Goal: Task Accomplishment & Management: Use online tool/utility

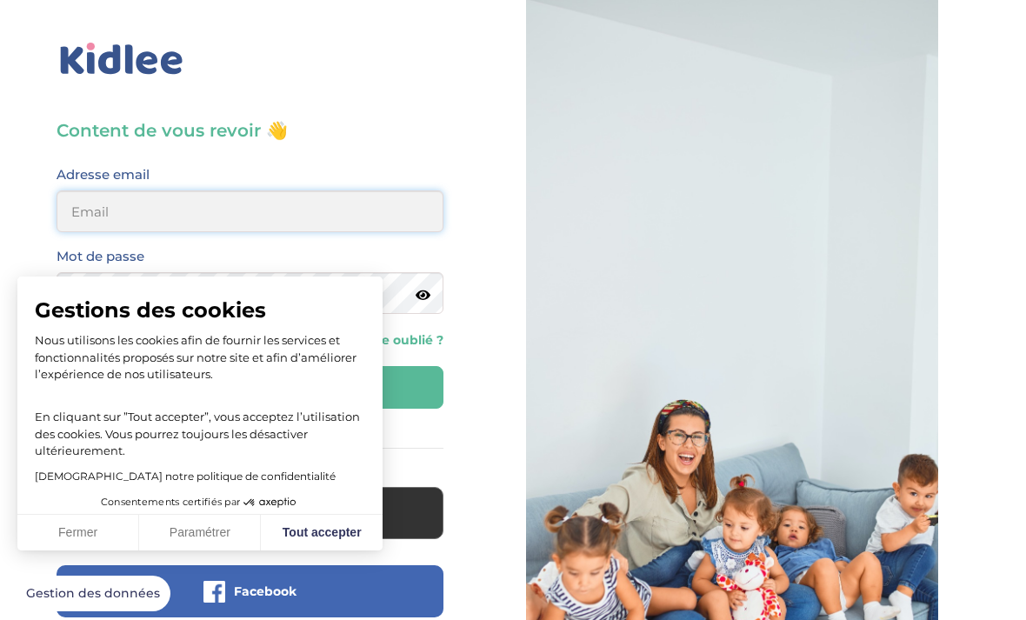
type input "abdoulmounir6991@gmail.com"
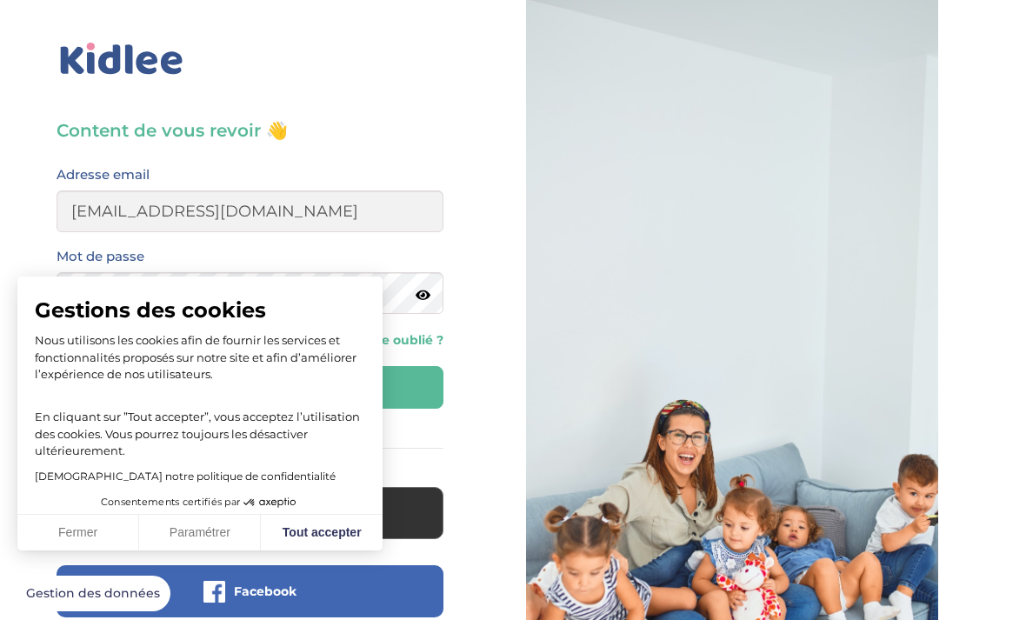
click at [250, 387] on button "Se connecter" at bounding box center [250, 387] width 387 height 43
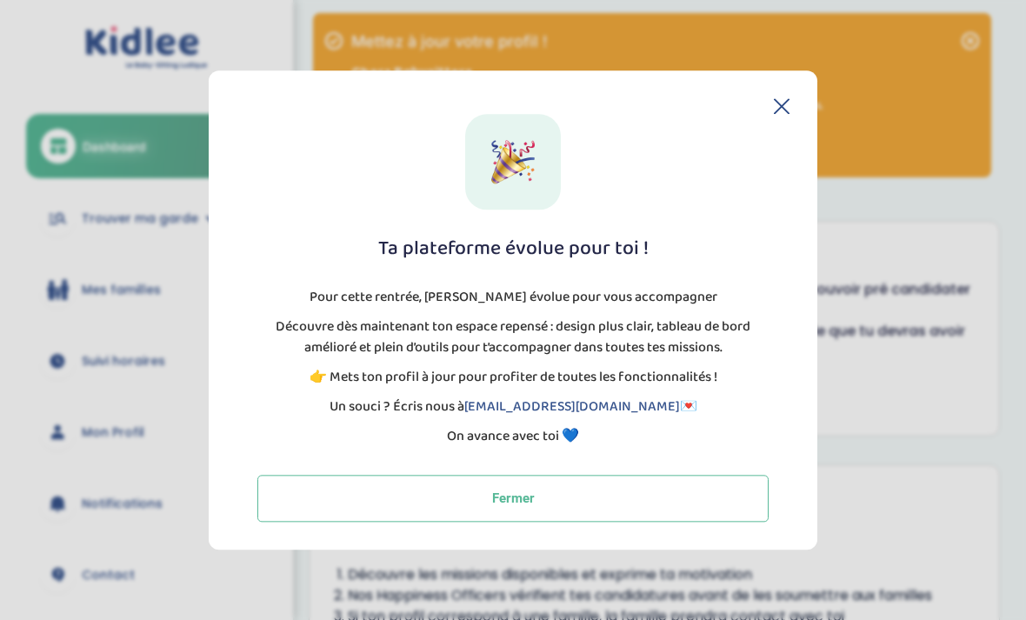
click at [778, 103] on icon at bounding box center [782, 106] width 14 height 14
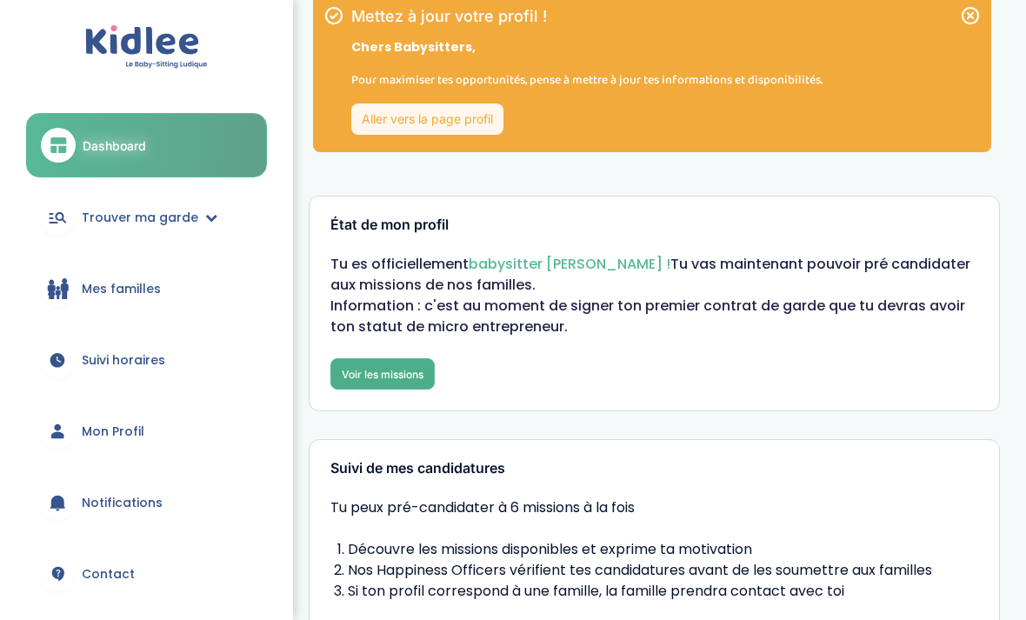
scroll to position [36, 0]
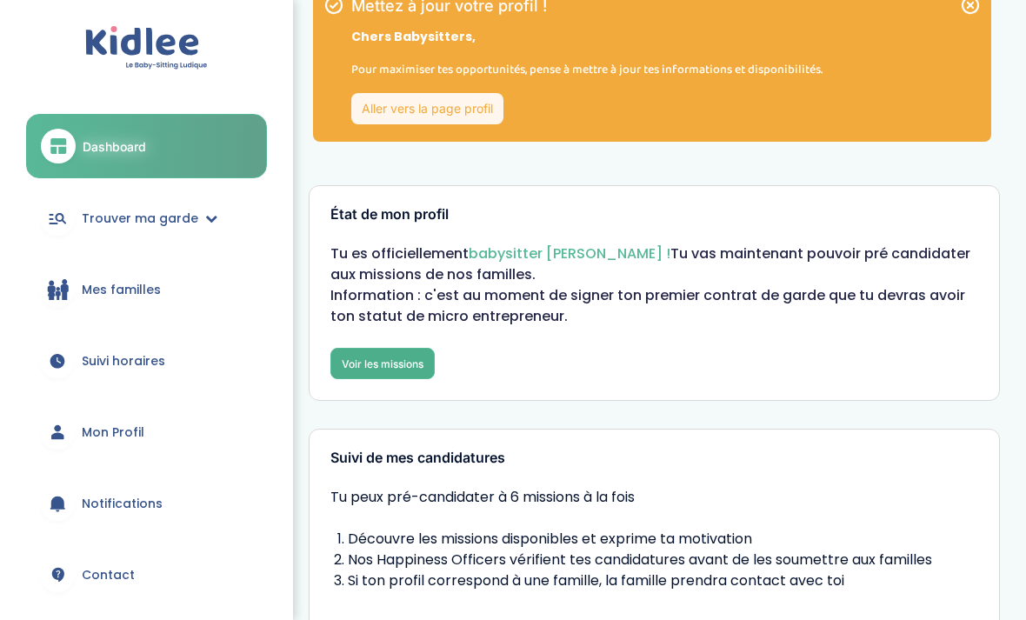
click at [373, 364] on link "Voir les missions" at bounding box center [383, 363] width 104 height 31
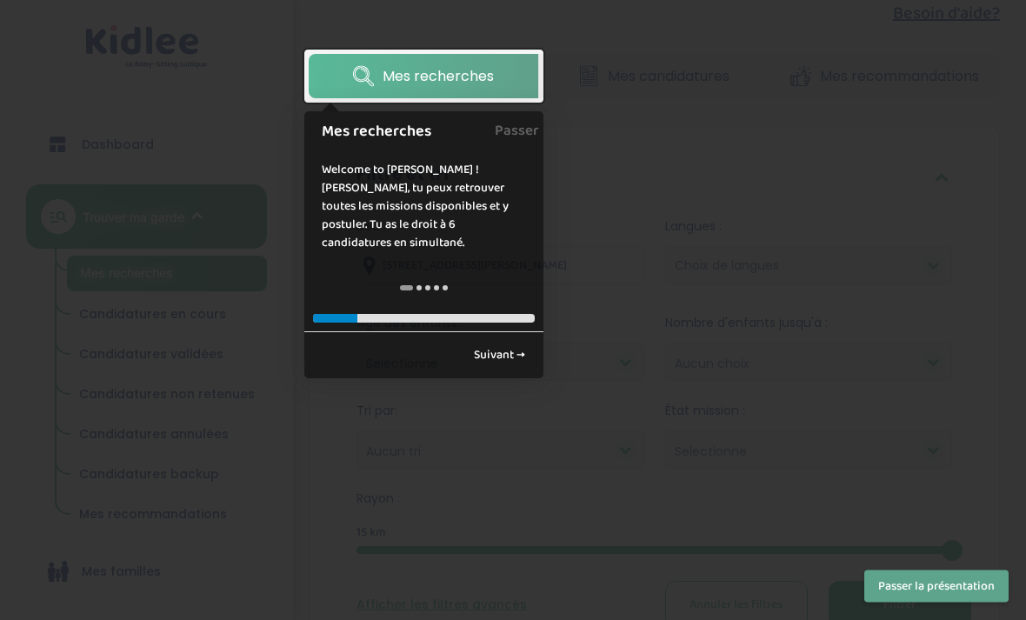
scroll to position [221, 0]
click at [505, 341] on link "Suivant →" at bounding box center [500, 355] width 70 height 29
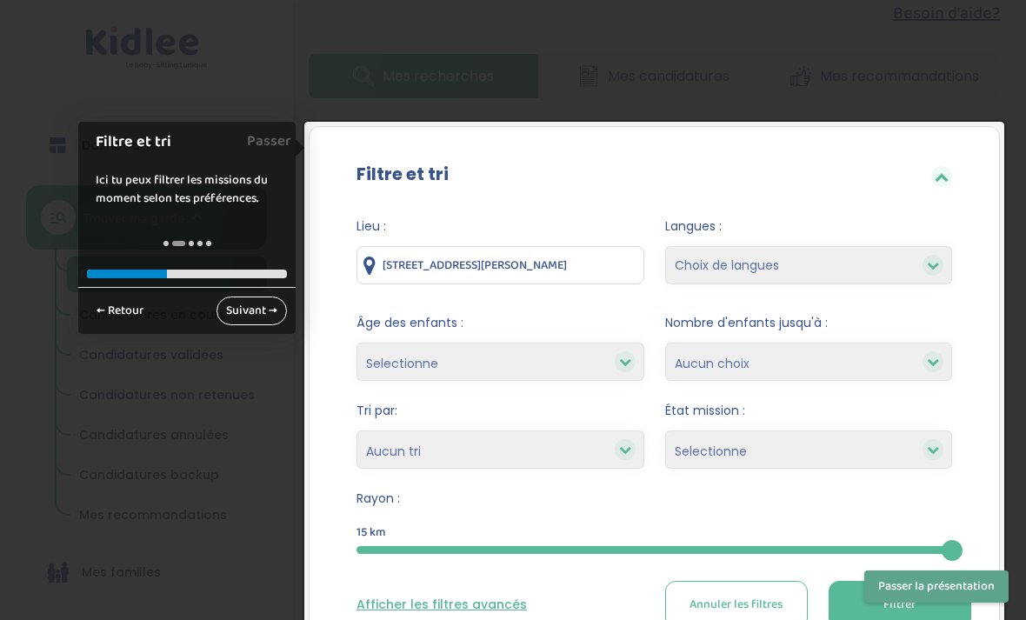
scroll to position [311, 0]
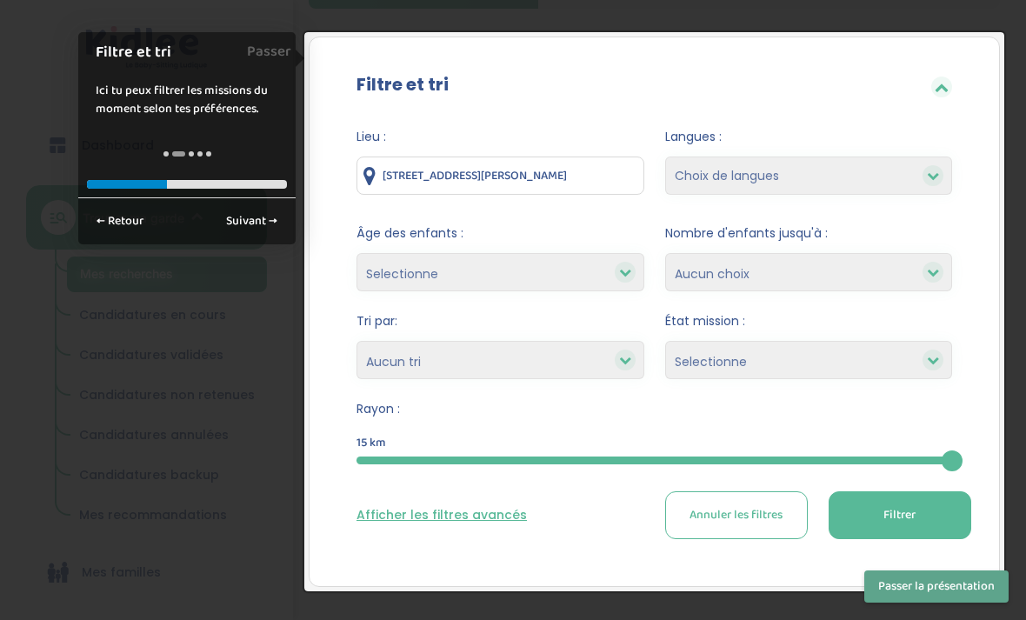
click at [920, 619] on div at bounding box center [513, 310] width 1026 height 620
click at [920, 603] on button "Passer la présentation" at bounding box center [937, 587] width 144 height 32
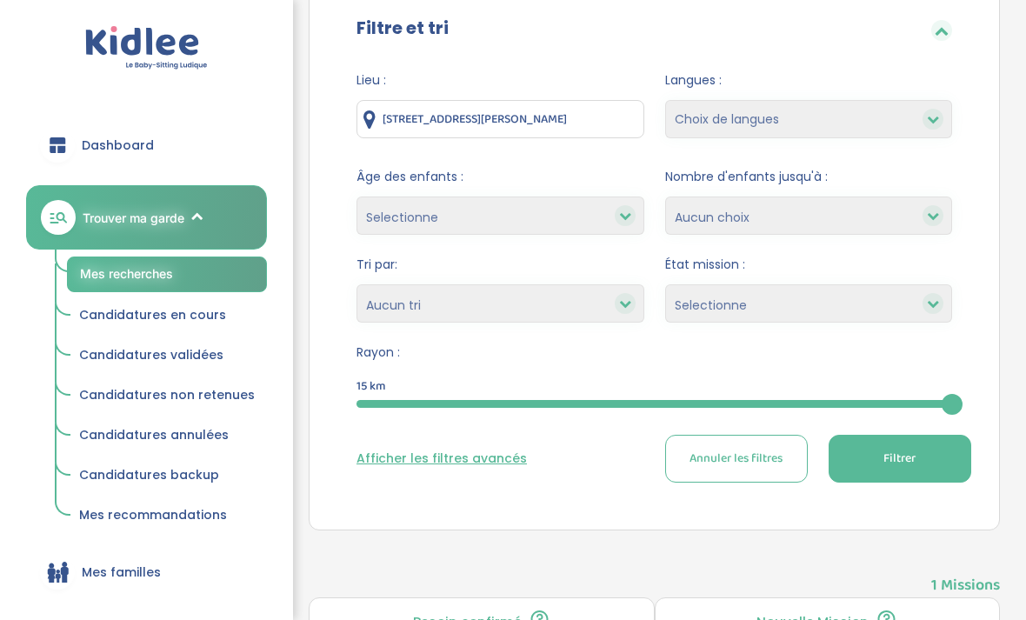
scroll to position [298, 0]
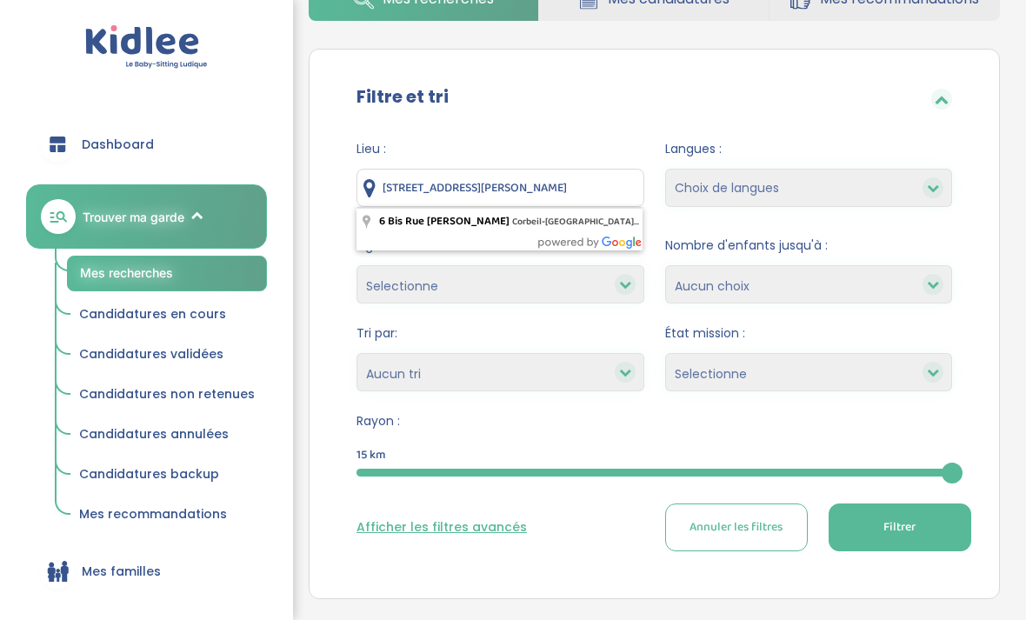
click at [565, 191] on input "6 Bis Rue Raymond Brunot, Corbeil-Essonnes, France" at bounding box center [501, 189] width 288 height 38
click at [569, 191] on input "6 Bis Rue Raymond Brunot, Corbeil-Essonnes, France" at bounding box center [501, 188] width 288 height 38
click at [567, 191] on input "6 Bis Rue Raymond Brunot, Corbeil-Essonnes, France" at bounding box center [501, 188] width 288 height 38
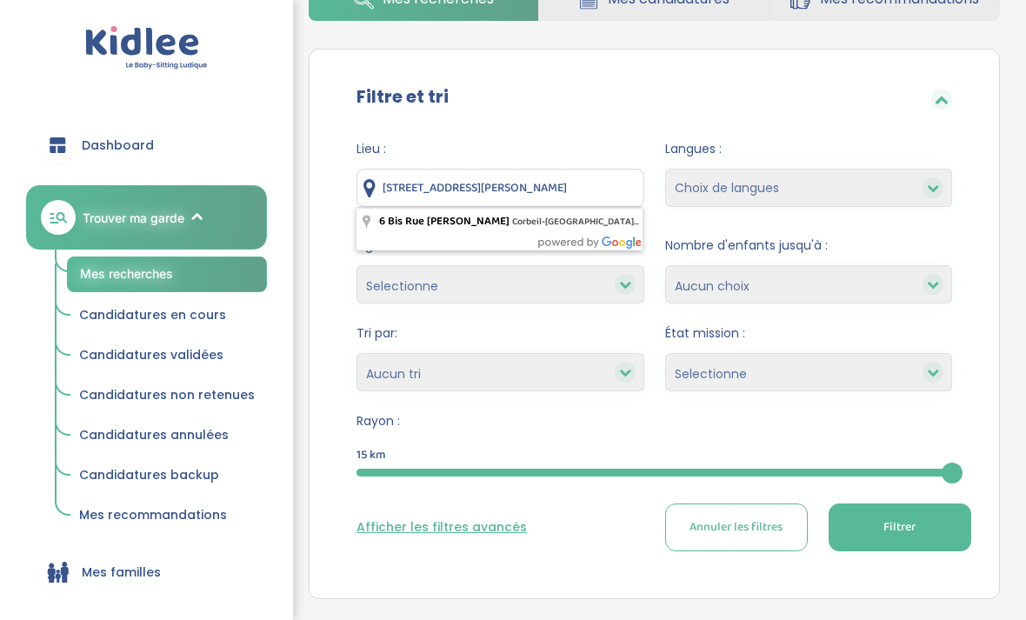
click at [567, 191] on input "6 Bis Rue Raymond Brunot, Corbeil-Essonnes, France" at bounding box center [501, 188] width 288 height 38
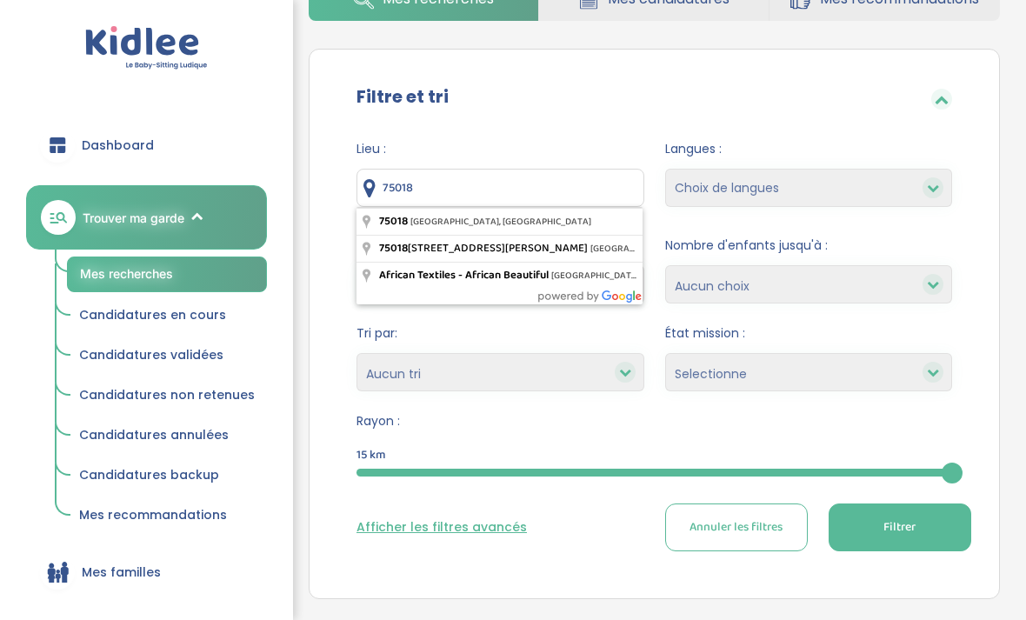
type input "75018 [GEOGRAPHIC_DATA], [GEOGRAPHIC_DATA]"
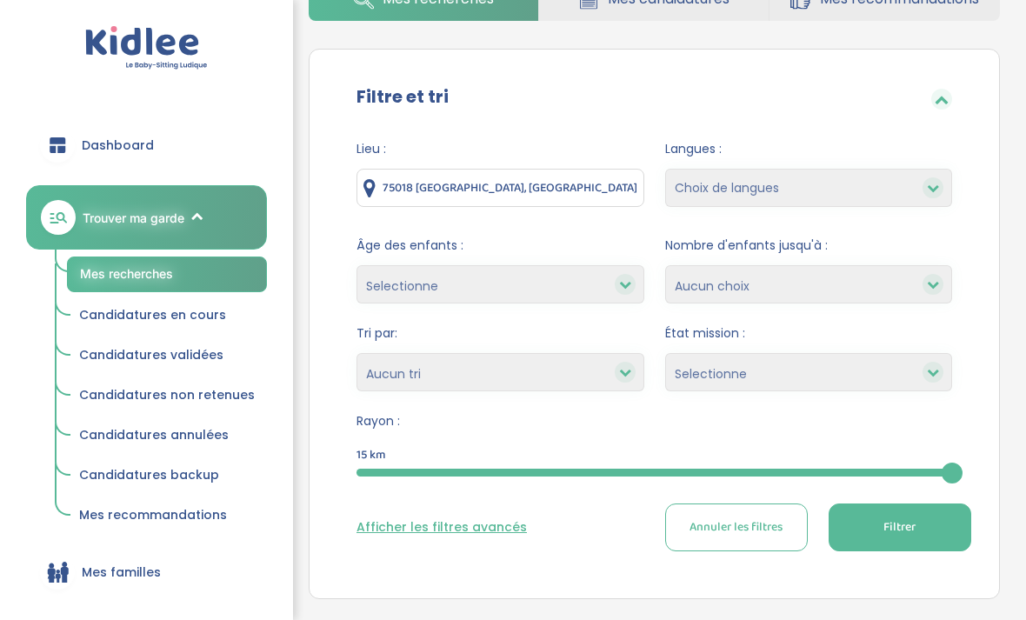
click at [453, 518] on button "Afficher les filtres avancés" at bounding box center [442, 527] width 171 height 18
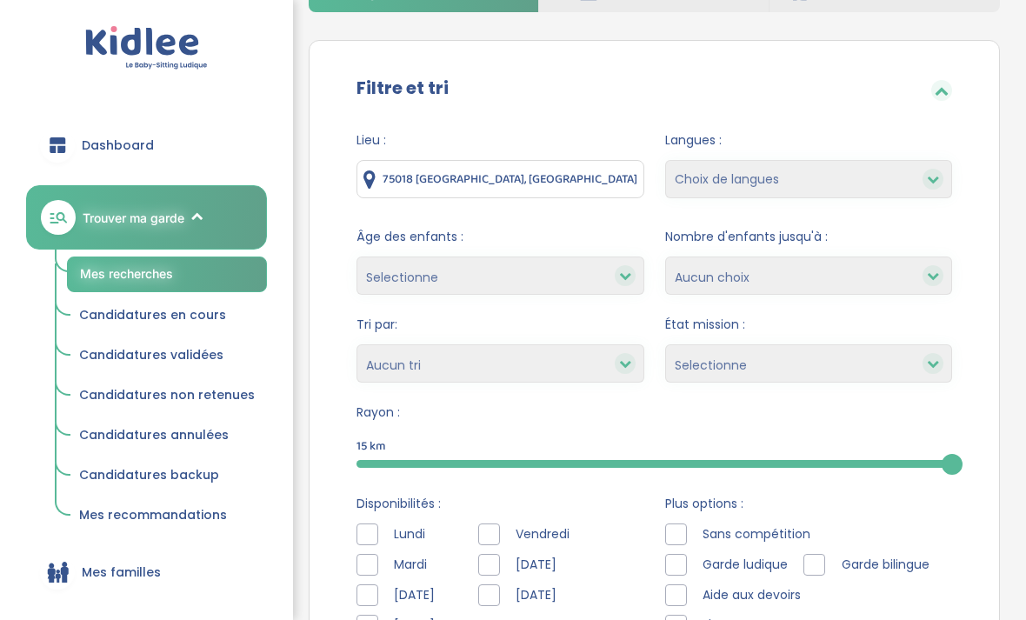
scroll to position [345, 0]
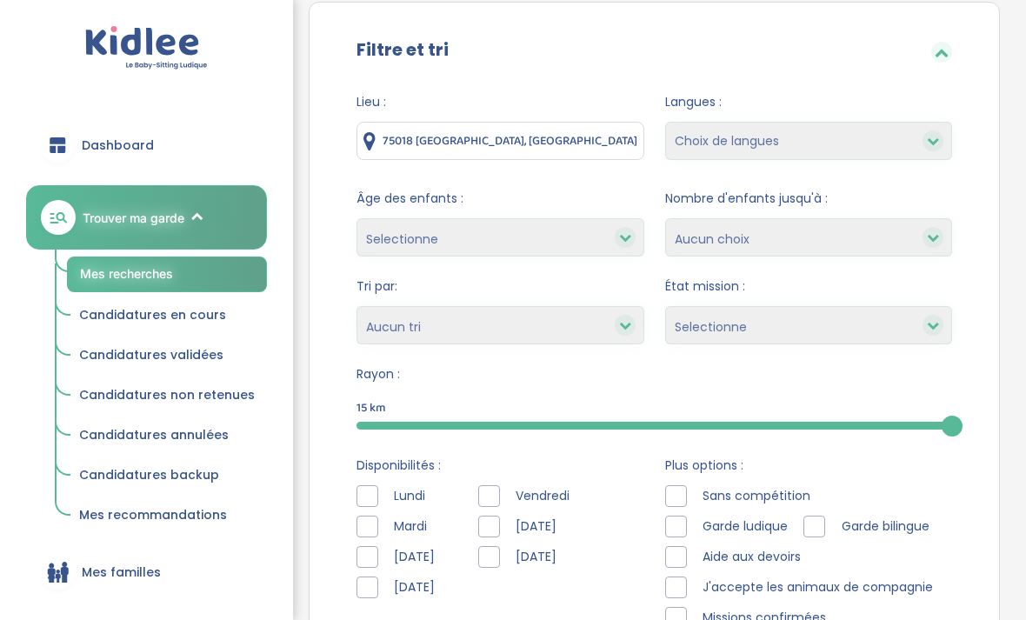
click at [369, 555] on div at bounding box center [368, 557] width 22 height 22
click at [369, 555] on icon at bounding box center [368, 558] width 12 height 12
click at [370, 520] on div at bounding box center [368, 527] width 22 height 22
click at [373, 597] on div at bounding box center [368, 588] width 22 height 22
click at [495, 491] on div at bounding box center [489, 496] width 22 height 22
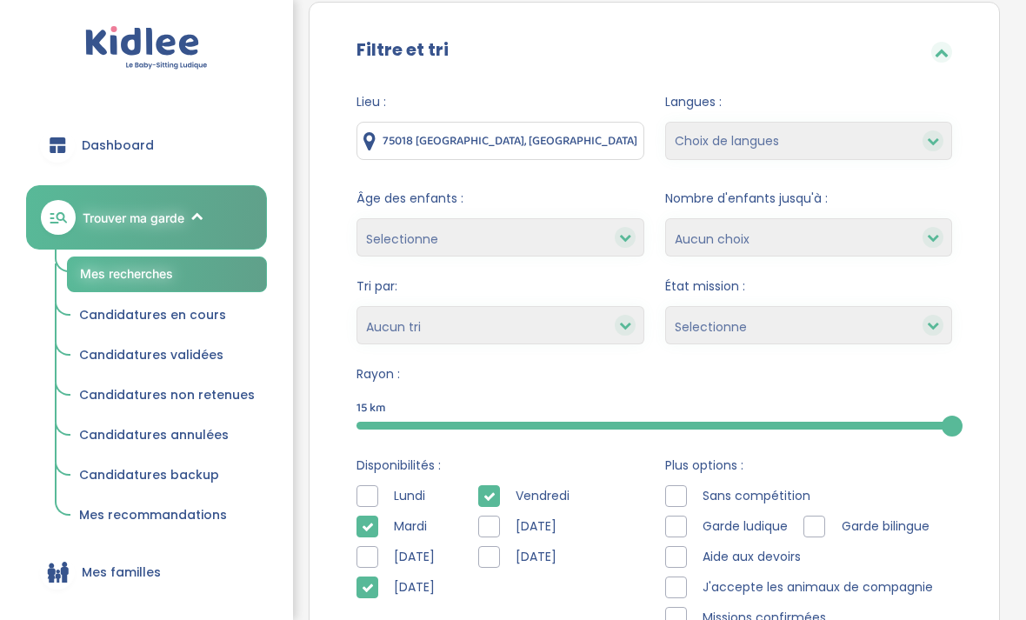
click at [500, 525] on div at bounding box center [489, 527] width 22 height 22
click at [496, 525] on icon at bounding box center [490, 527] width 12 height 12
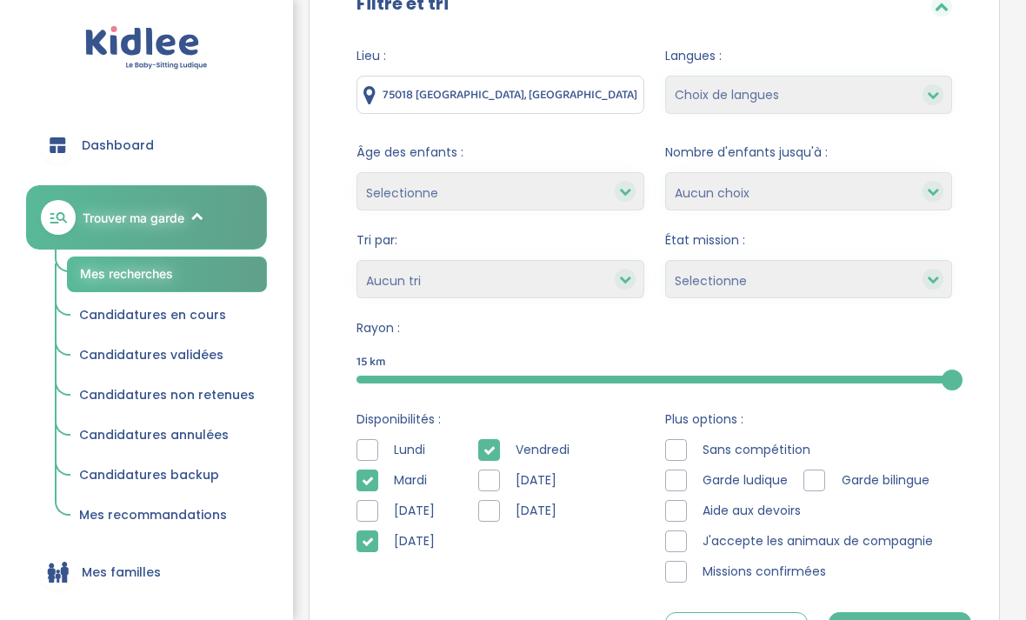
scroll to position [412, 0]
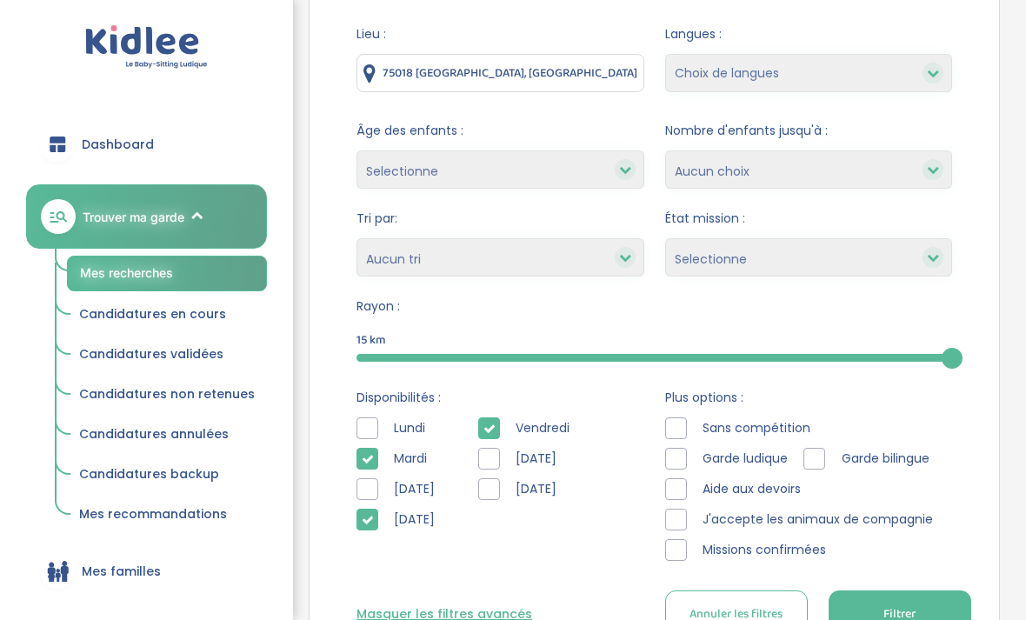
click at [892, 619] on button "Filtrer" at bounding box center [900, 616] width 143 height 48
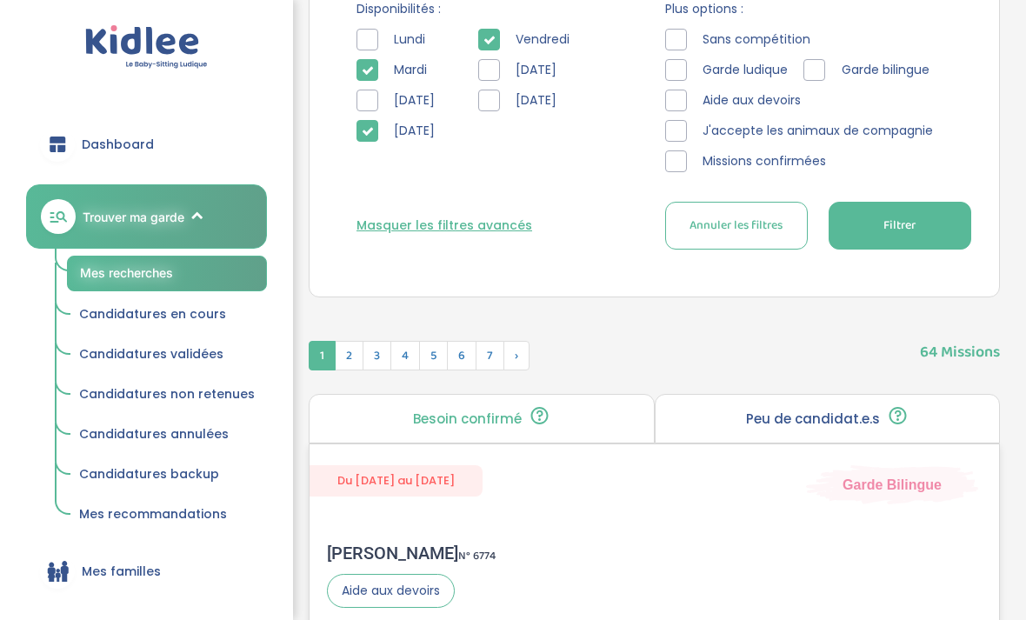
scroll to position [752, 0]
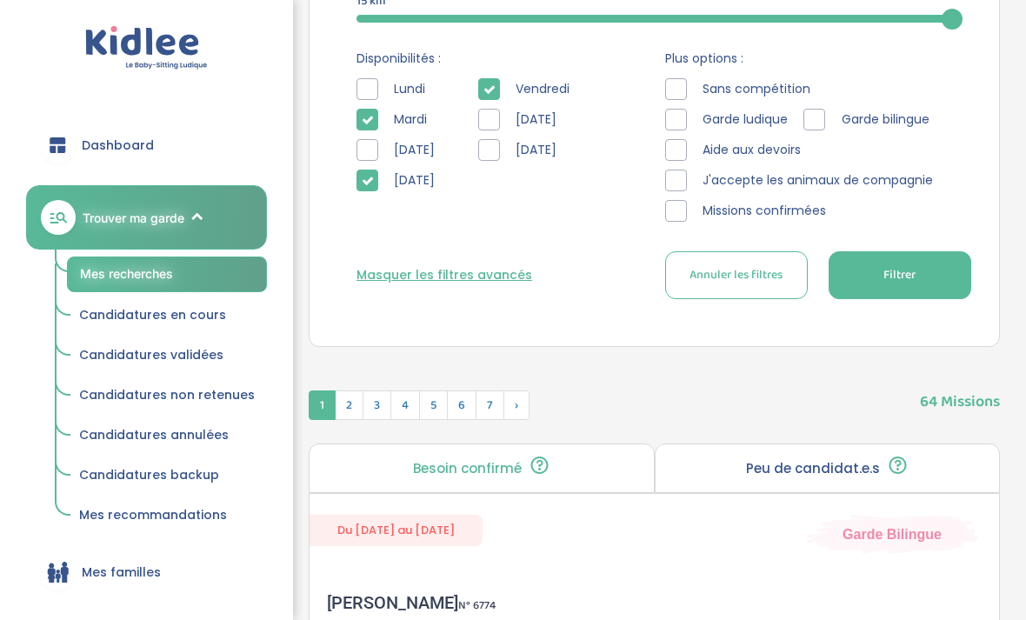
click at [901, 282] on span "Filtrer" at bounding box center [900, 275] width 32 height 18
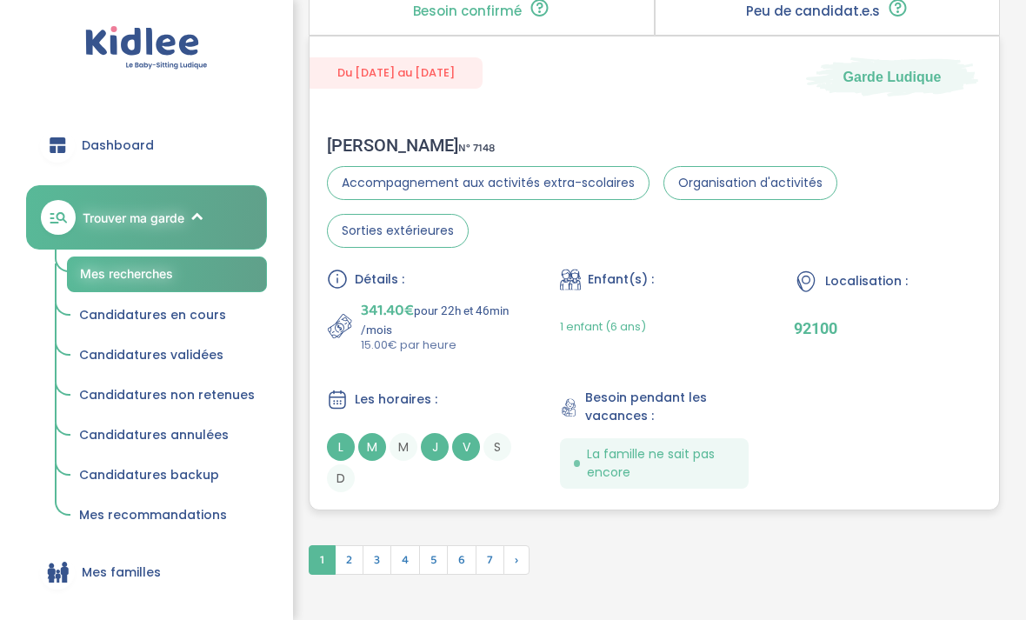
scroll to position [5668, 0]
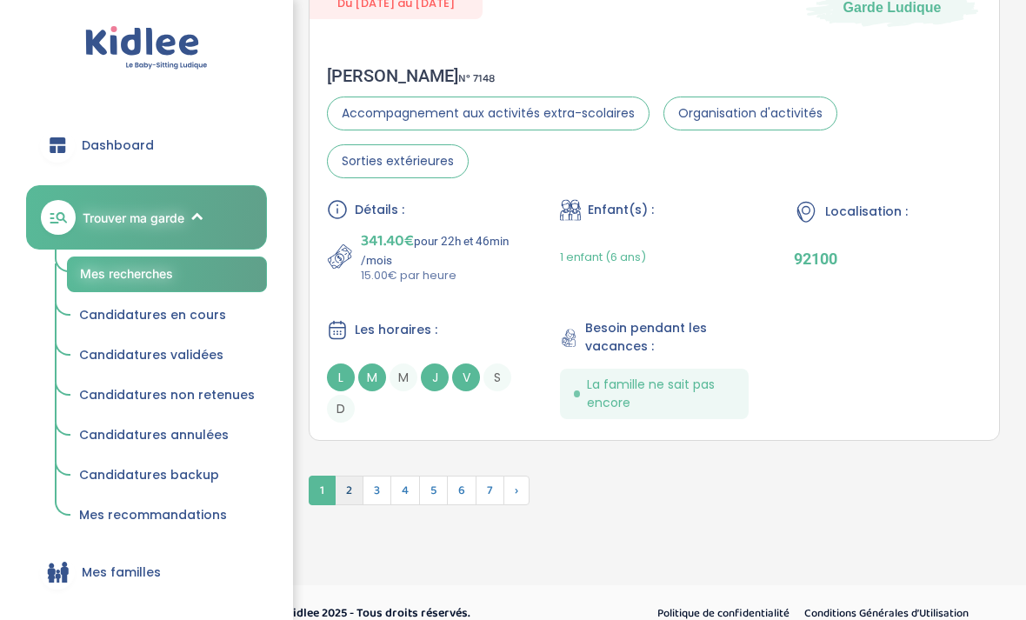
click at [351, 505] on span "2" at bounding box center [349, 491] width 29 height 30
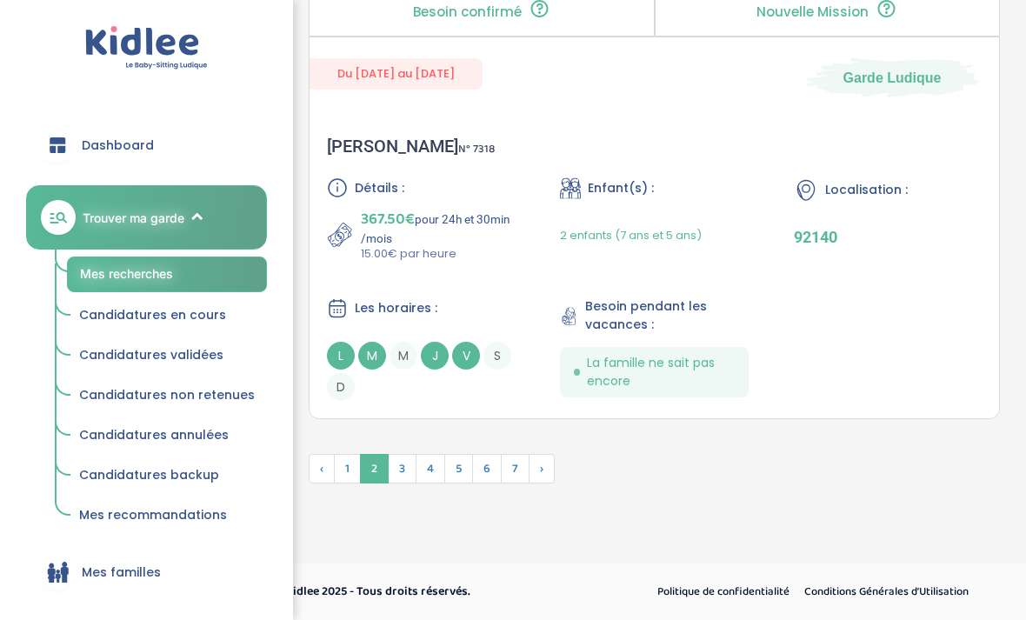
scroll to position [5517, 0]
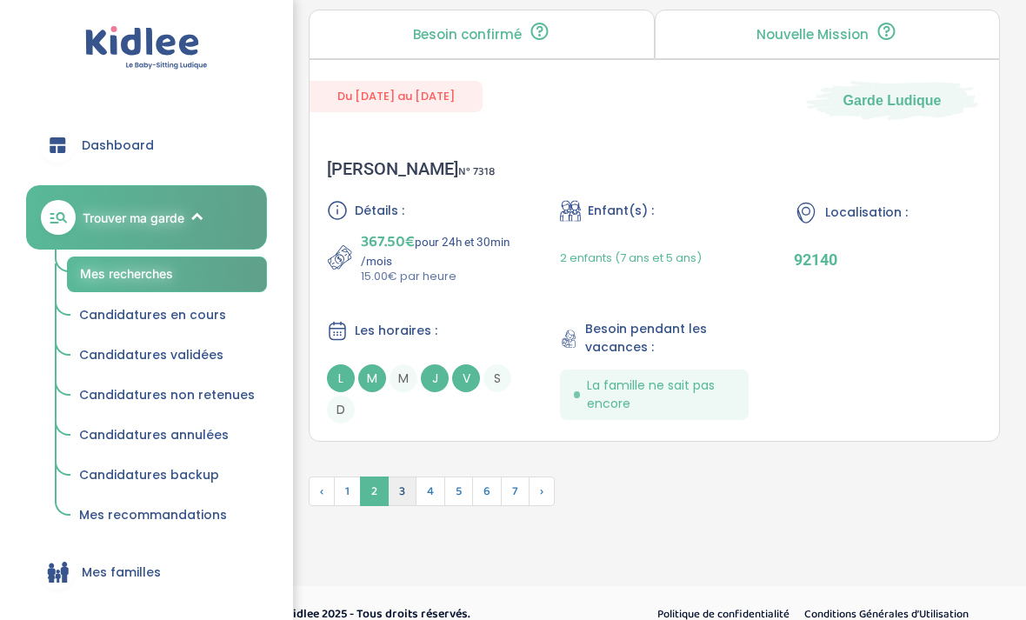
click at [401, 506] on span "3" at bounding box center [402, 492] width 29 height 30
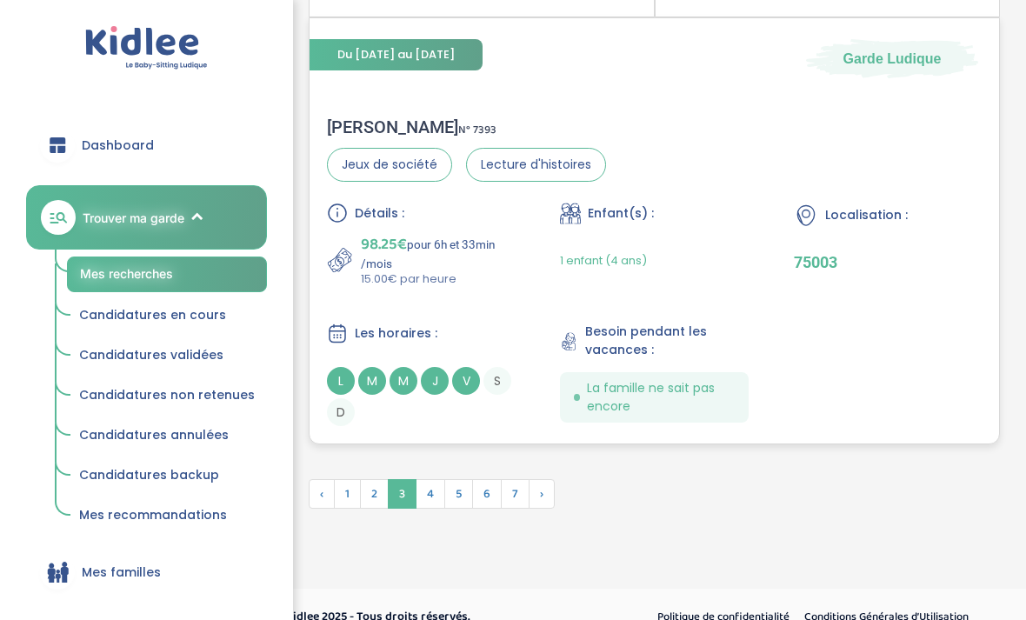
scroll to position [5657, 0]
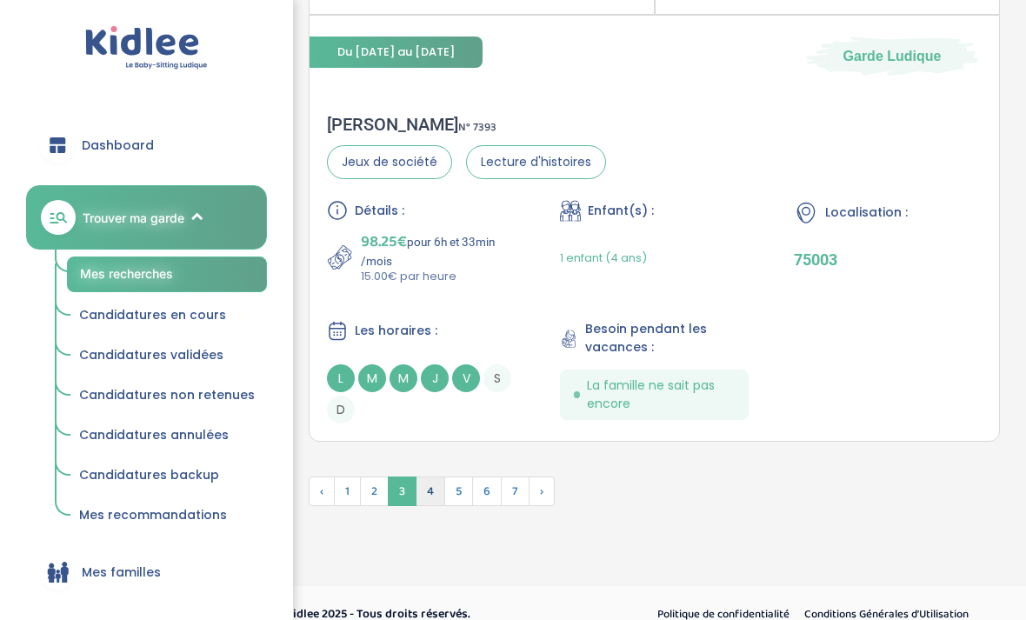
click at [428, 506] on span "4" at bounding box center [431, 492] width 30 height 30
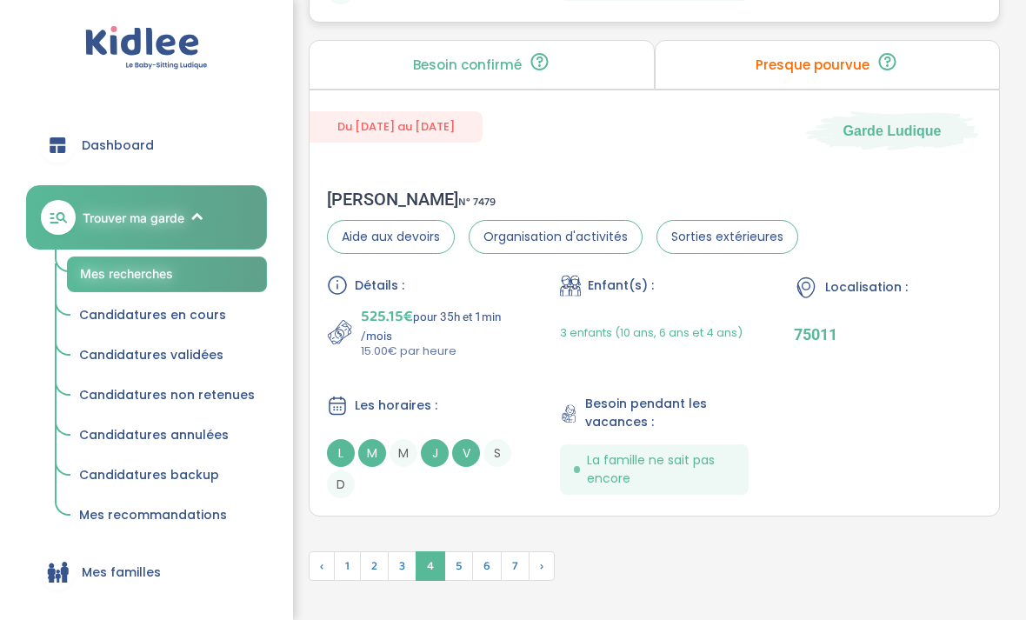
scroll to position [5660, 0]
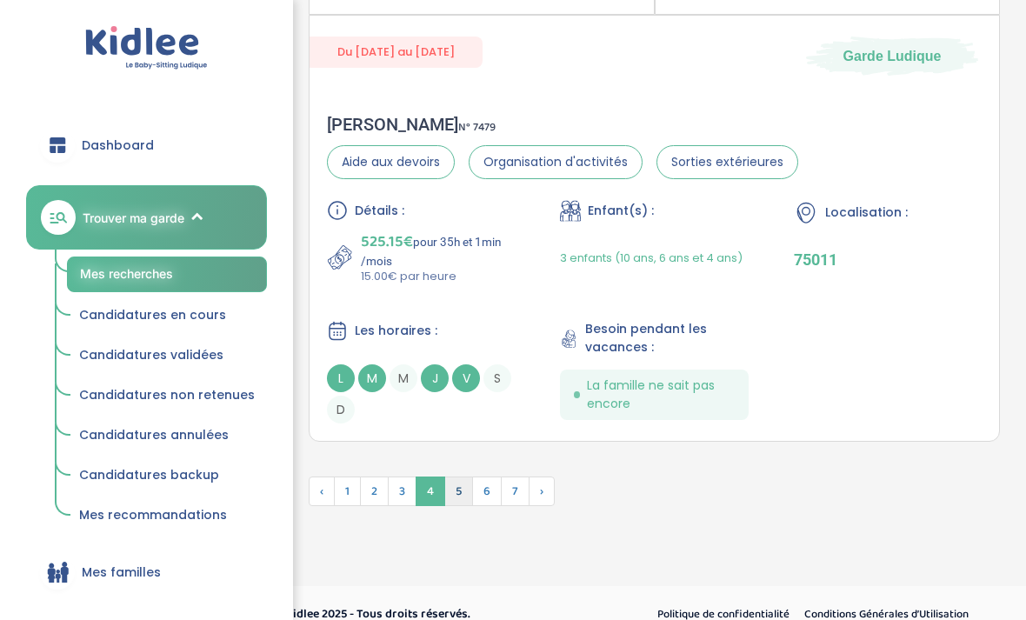
click at [456, 506] on span "5" at bounding box center [459, 492] width 29 height 30
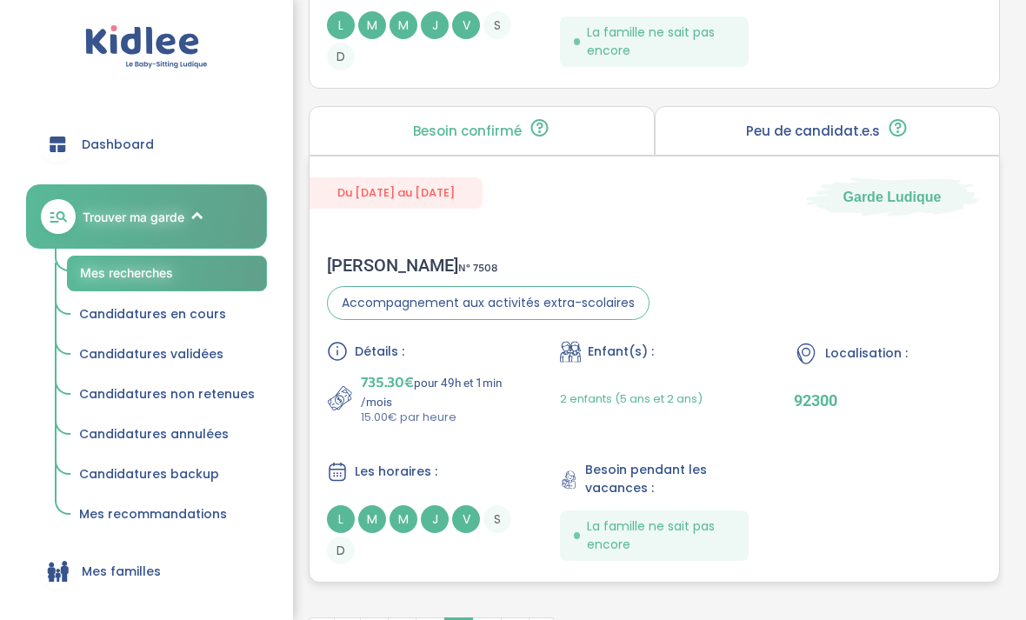
scroll to position [5683, 0]
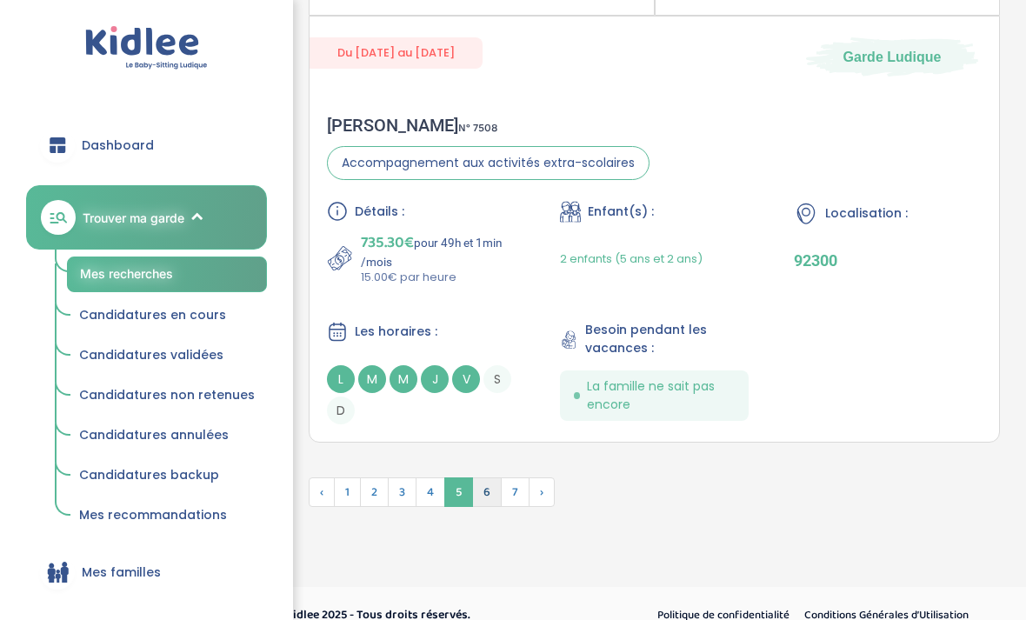
click at [490, 507] on span "6" at bounding box center [487, 493] width 30 height 30
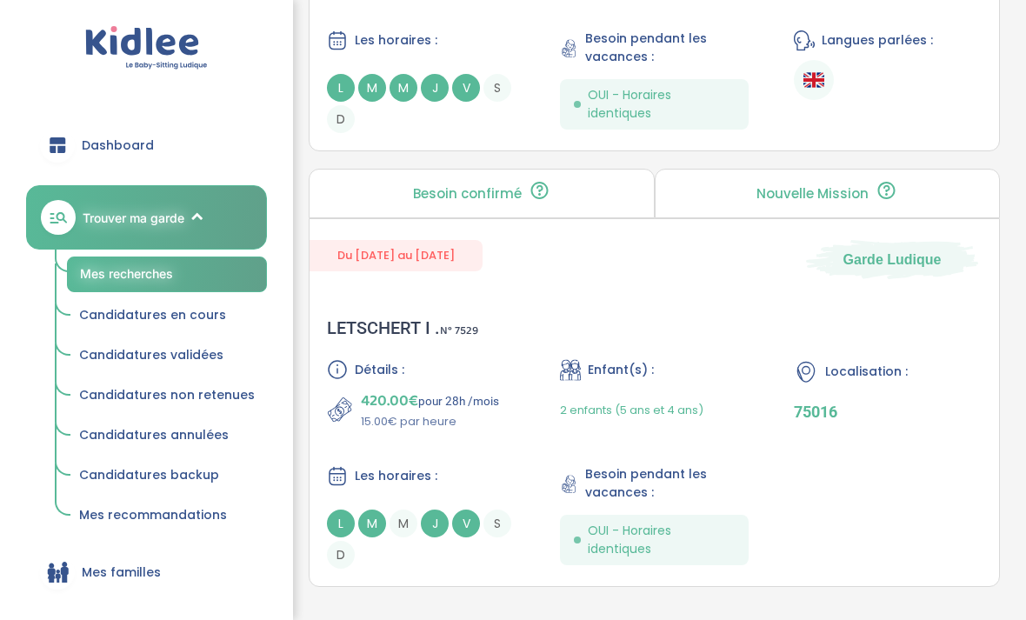
scroll to position [5609, 0]
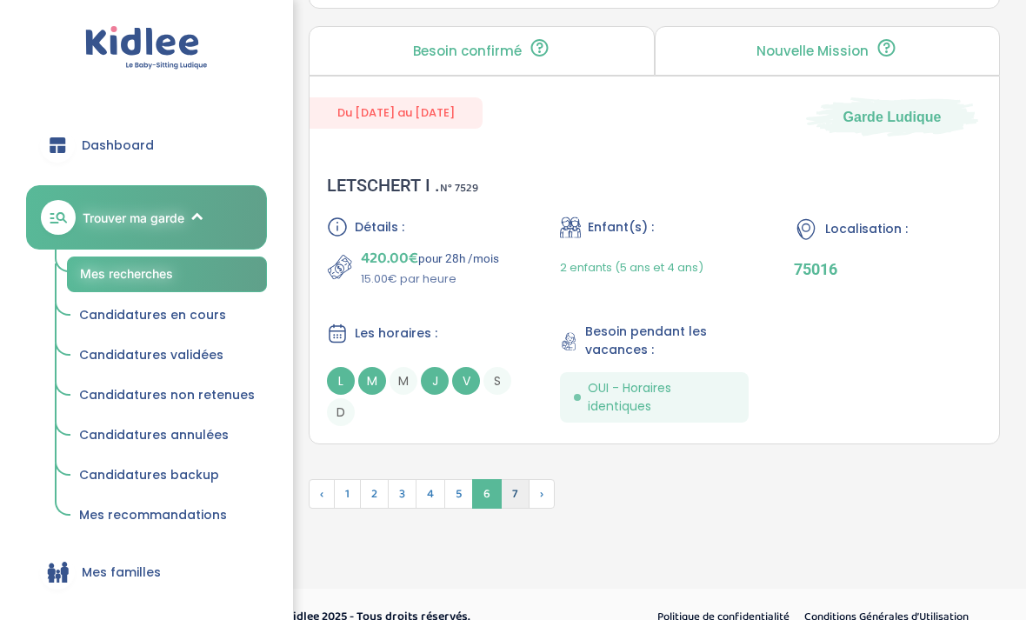
click at [514, 509] on span "7" at bounding box center [515, 494] width 29 height 30
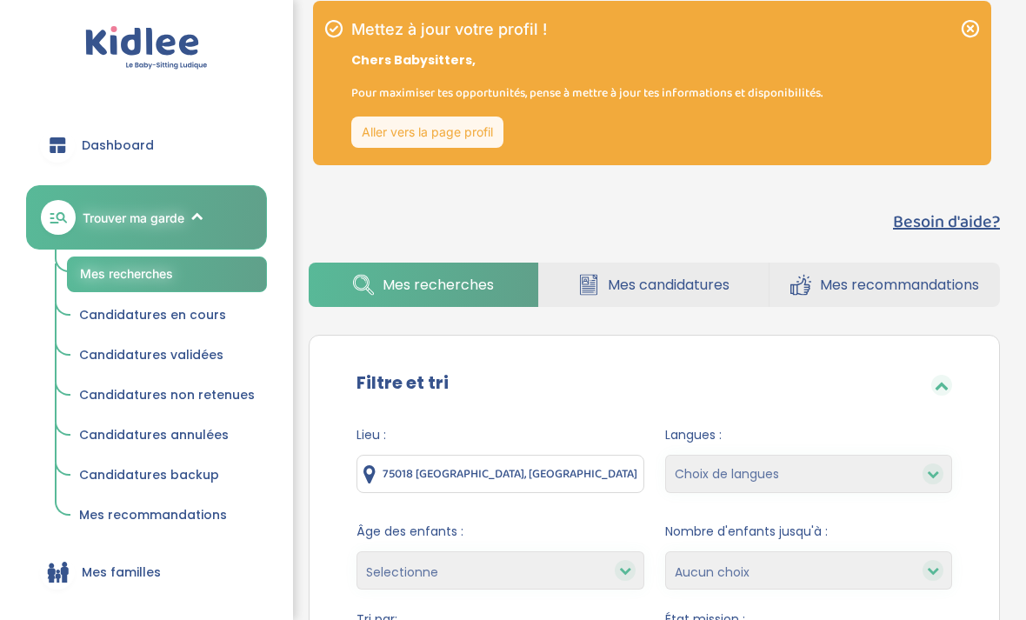
scroll to position [0, 0]
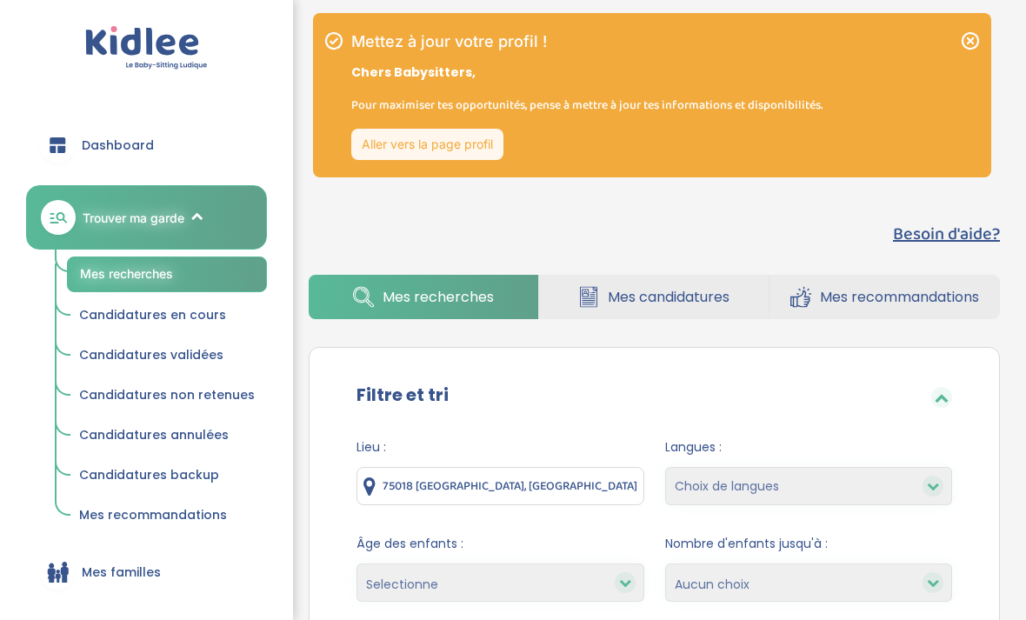
click at [839, 296] on span "Mes recommandations" at bounding box center [899, 297] width 159 height 22
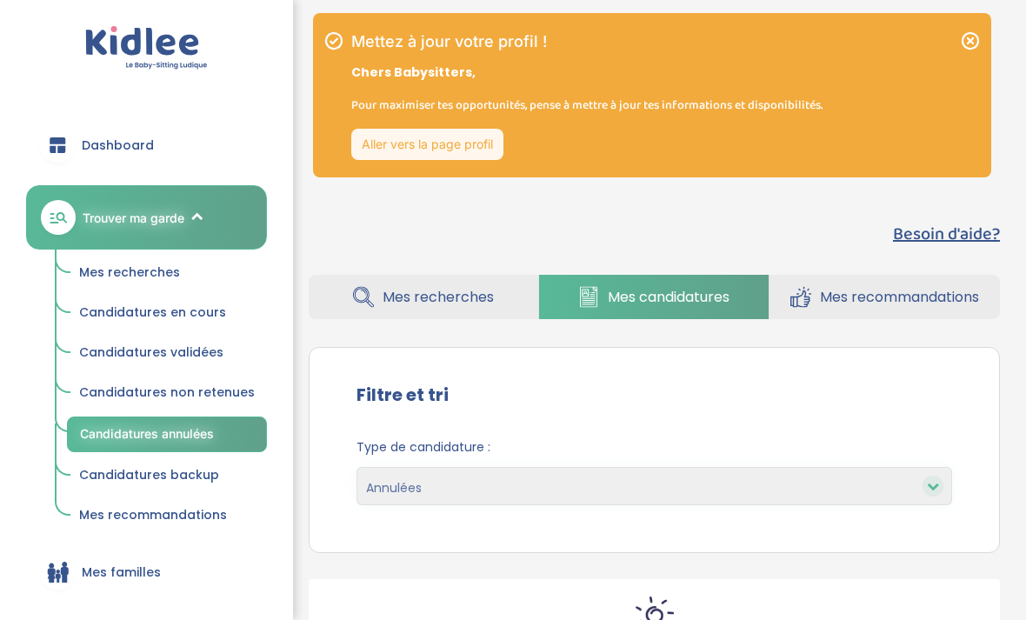
select select "canceled"
click at [137, 237] on link "Trouver ma garde" at bounding box center [146, 217] width 241 height 64
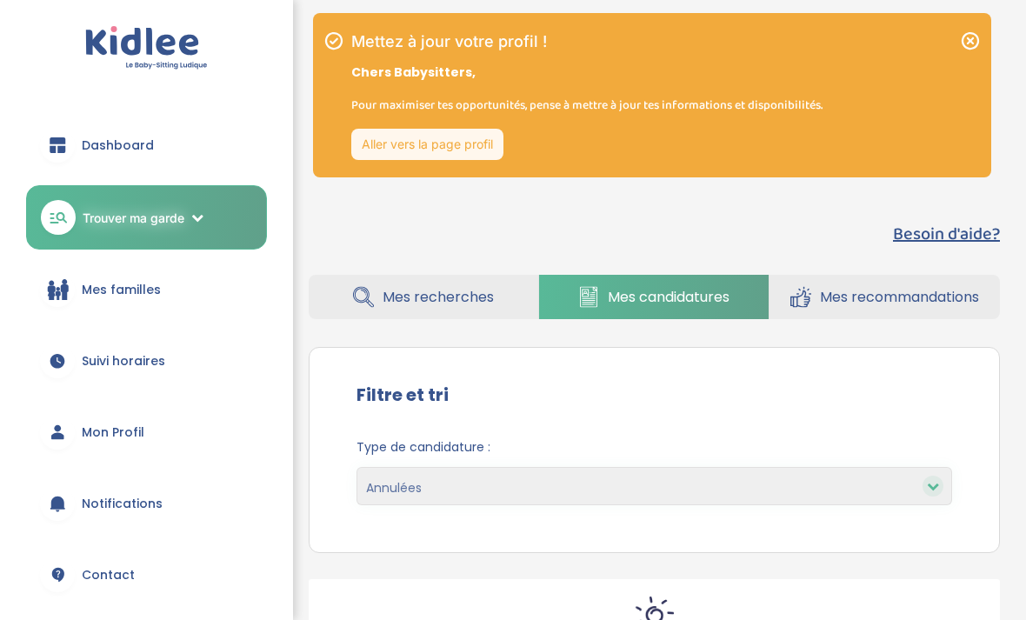
click at [134, 243] on link "Trouver ma garde" at bounding box center [146, 217] width 241 height 64
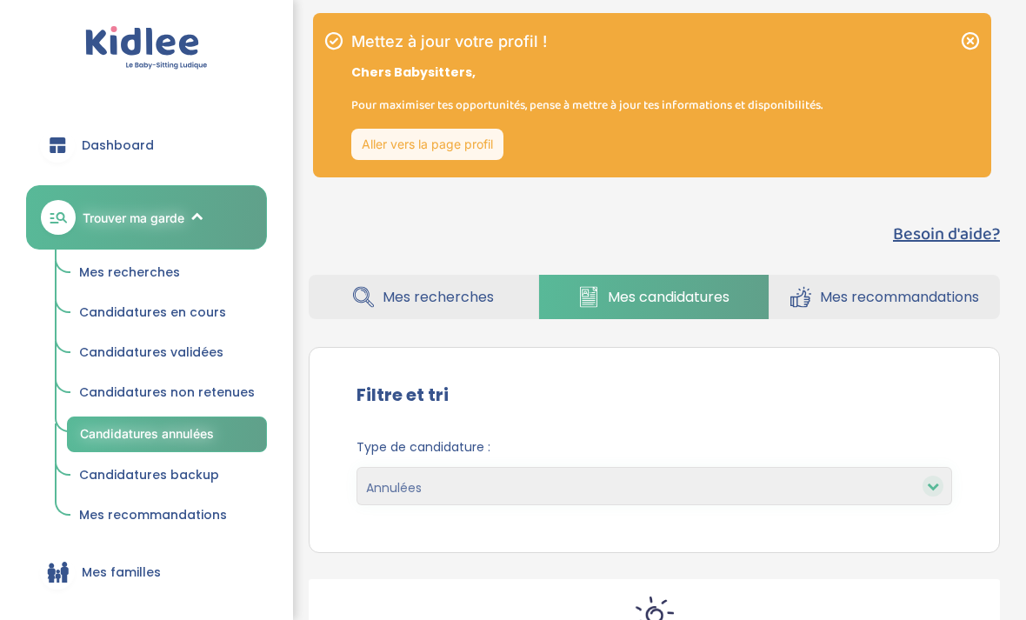
click at [122, 274] on span "Mes recherches" at bounding box center [129, 272] width 101 height 17
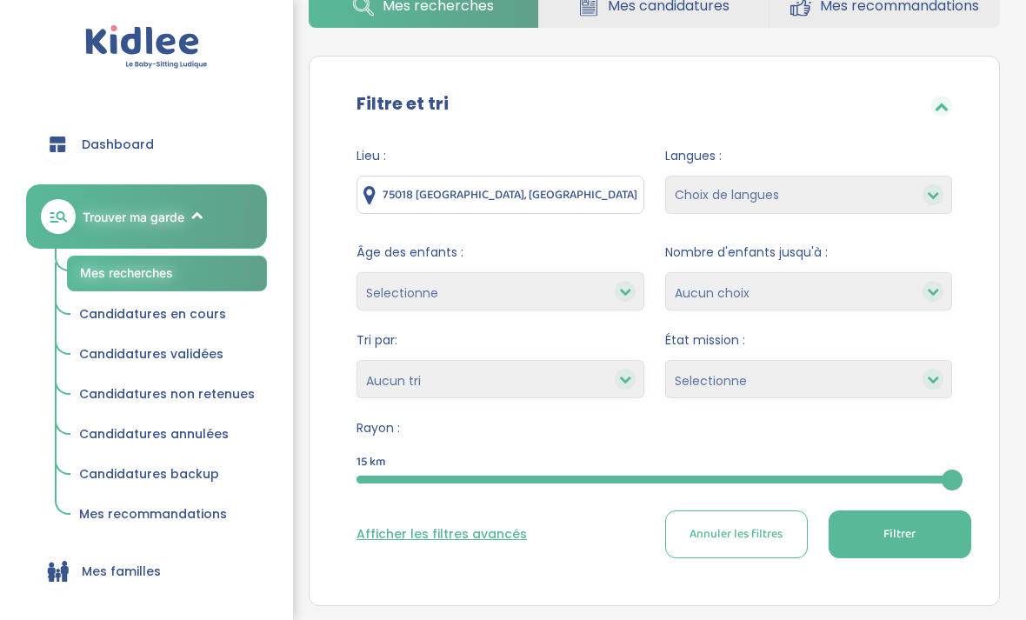
scroll to position [295, 0]
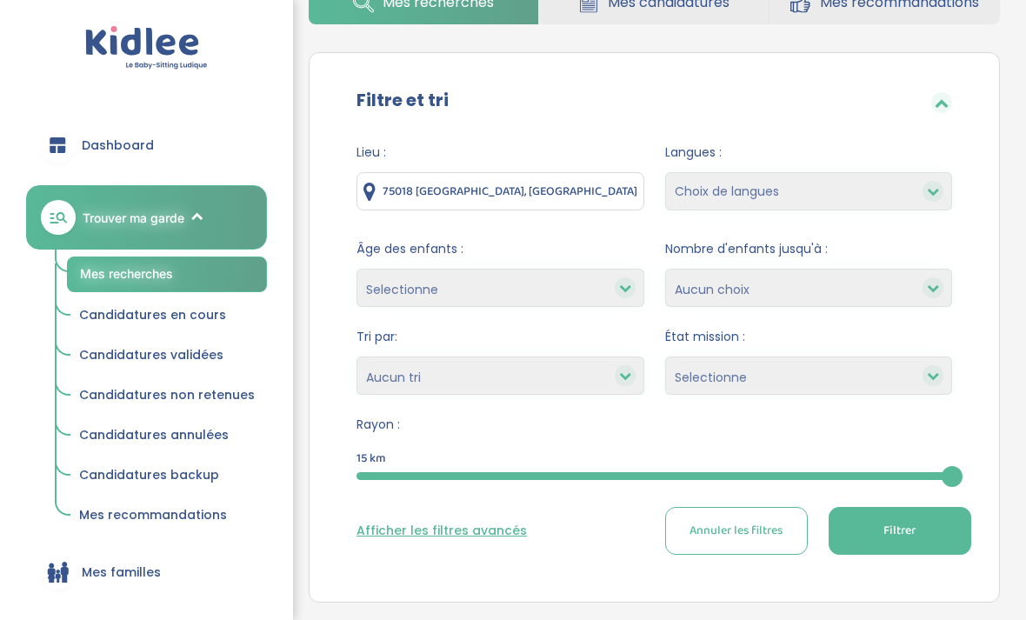
click at [462, 532] on button "Afficher les filtres avancés" at bounding box center [442, 531] width 171 height 18
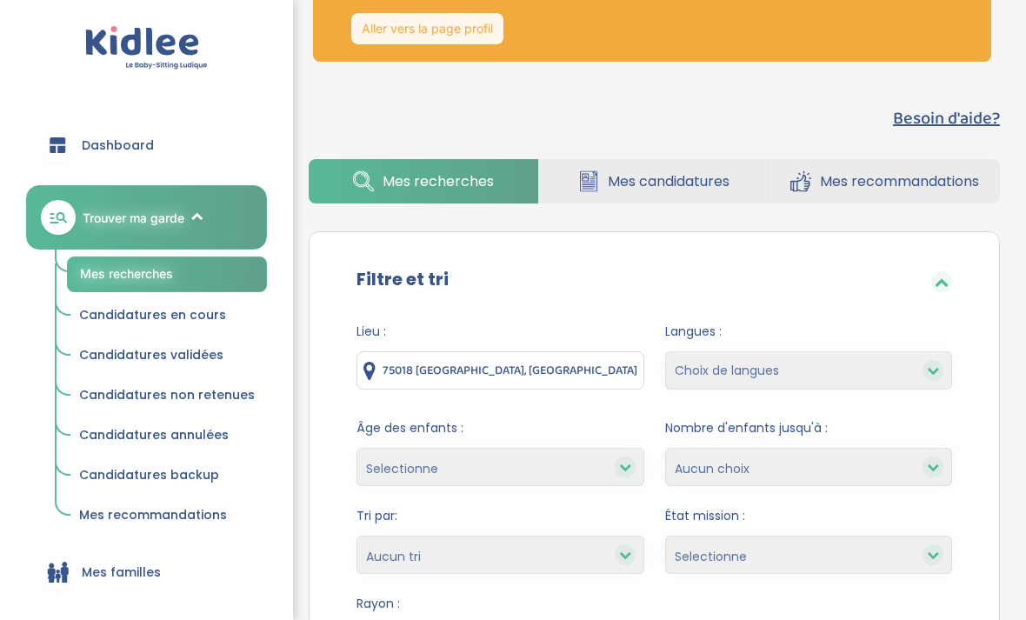
scroll to position [0, 0]
